Goal: Complete application form: Complete application form

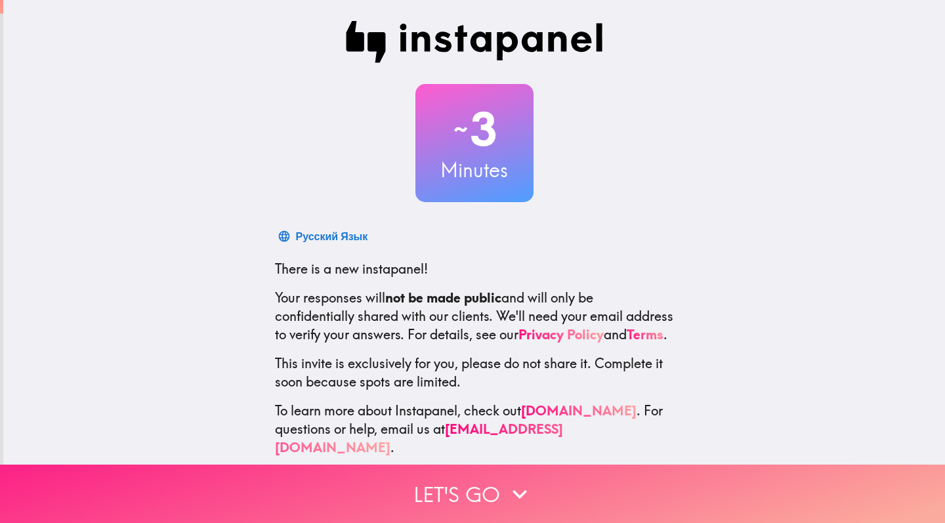
click at [519, 492] on icon "button" at bounding box center [519, 494] width 29 height 29
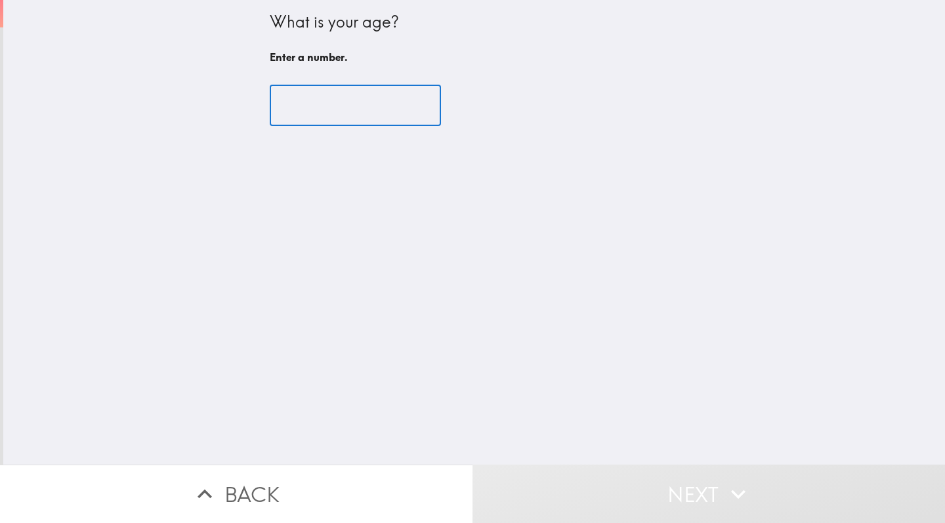
click at [360, 106] on input "number" at bounding box center [355, 105] width 171 height 41
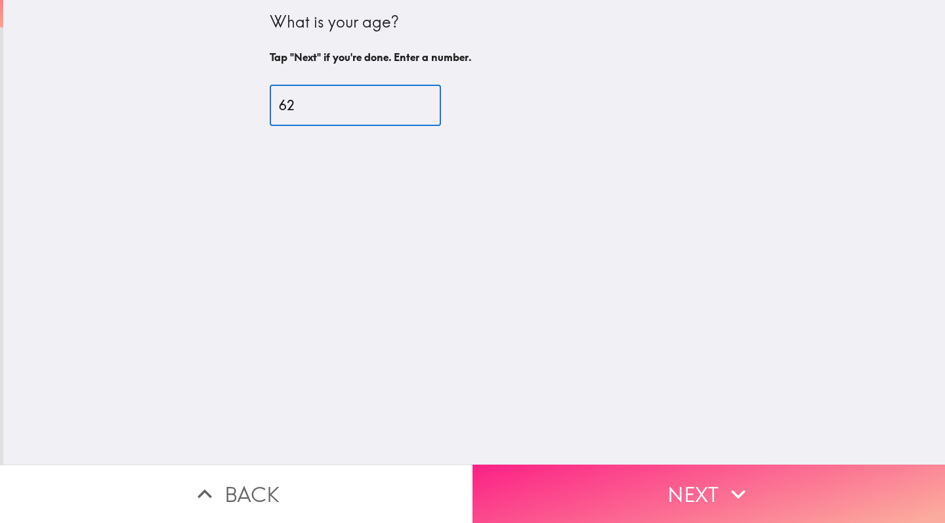
type input "62"
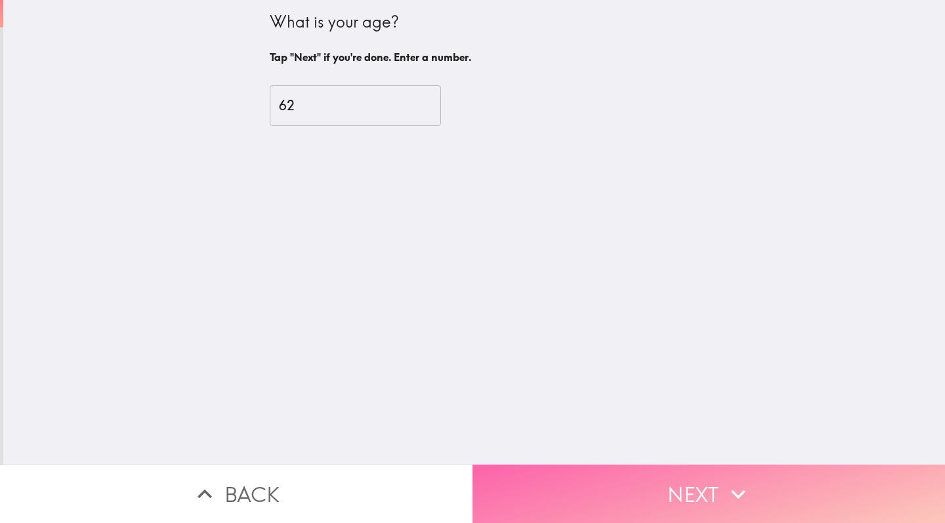
click at [679, 508] on button "Next" at bounding box center [708, 493] width 472 height 58
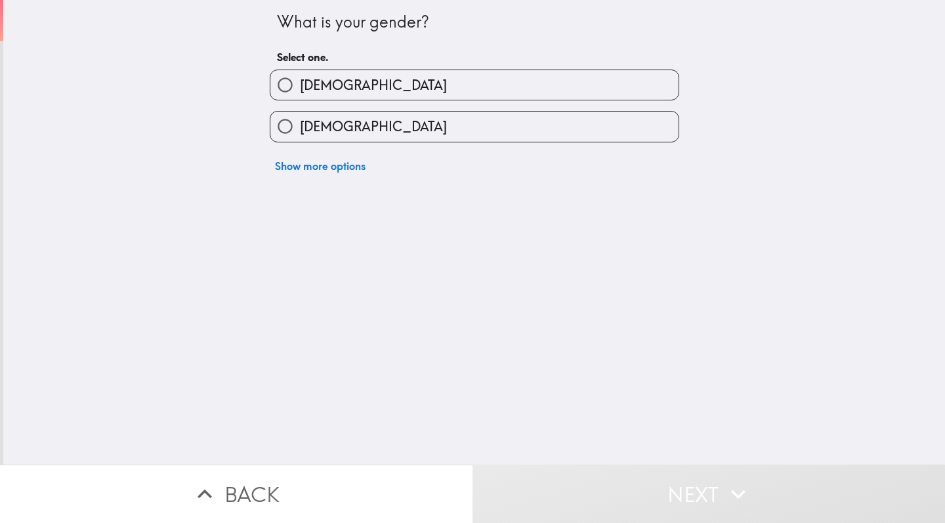
click at [626, 130] on label "[DEMOGRAPHIC_DATA]" at bounding box center [474, 127] width 408 height 30
click at [300, 130] on input "[DEMOGRAPHIC_DATA]" at bounding box center [285, 127] width 30 height 30
radio input "true"
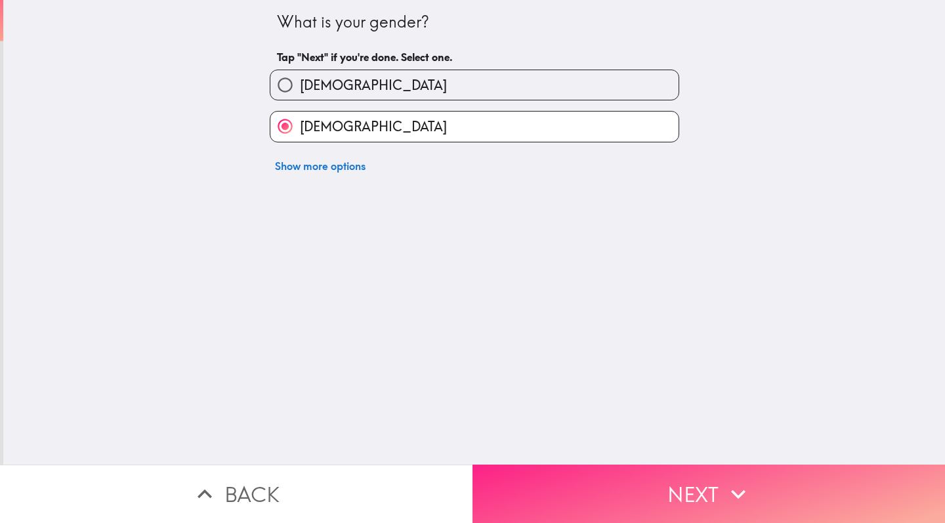
click at [655, 501] on button "Next" at bounding box center [708, 493] width 472 height 58
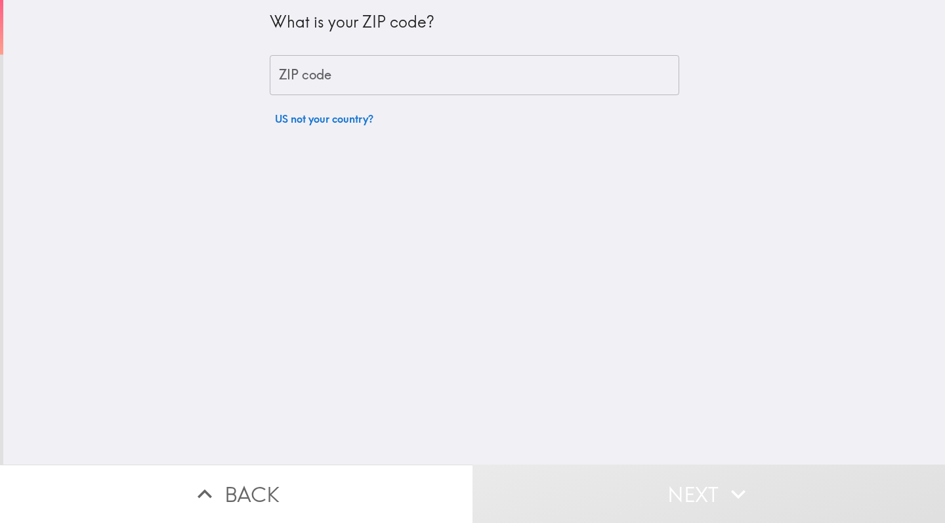
click at [590, 75] on input "ZIP code" at bounding box center [474, 75] width 409 height 41
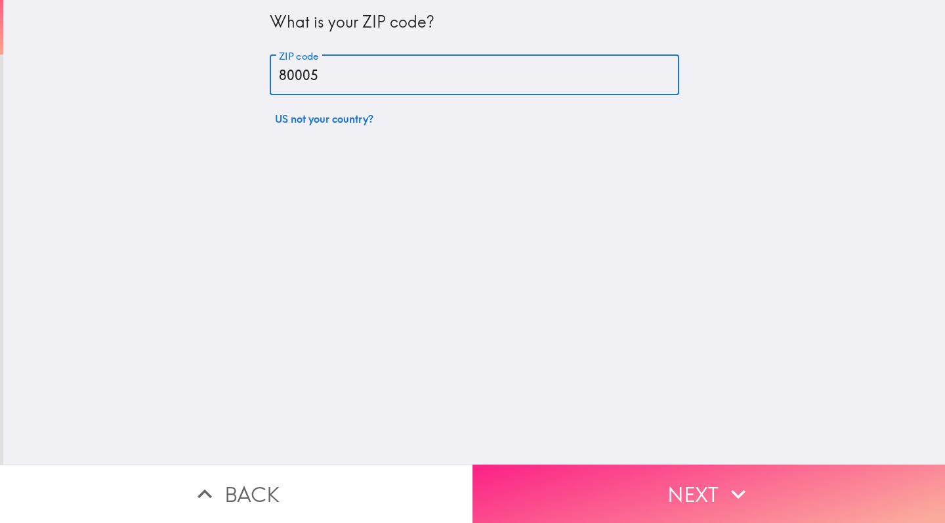
type input "80005"
click at [696, 489] on button "Next" at bounding box center [708, 493] width 472 height 58
